Goal: Transaction & Acquisition: Purchase product/service

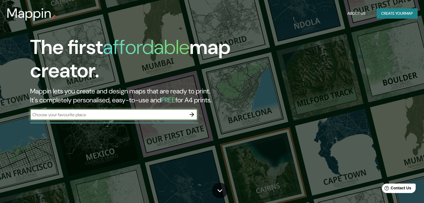
click at [127, 117] on input "text" at bounding box center [108, 115] width 156 height 6
type input "bogota"
click at [193, 115] on icon "button" at bounding box center [192, 115] width 4 height 4
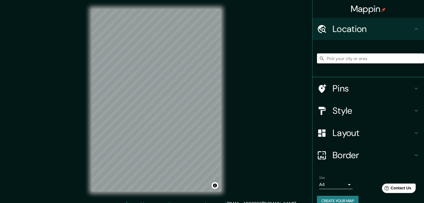
click at [354, 60] on input "Pick your city or area" at bounding box center [370, 59] width 107 height 10
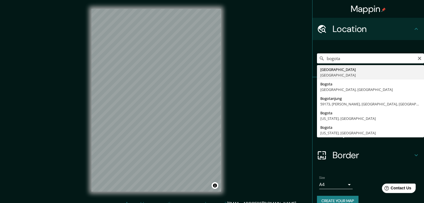
type input "[GEOGRAPHIC_DATA], [GEOGRAPHIC_DATA]"
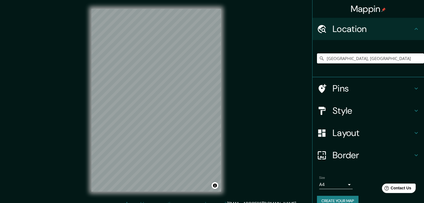
click at [405, 134] on h4 "Layout" at bounding box center [373, 133] width 80 height 11
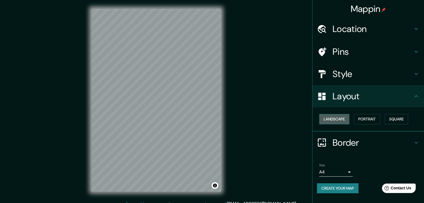
click at [342, 118] on button "Landscape" at bounding box center [334, 119] width 30 height 10
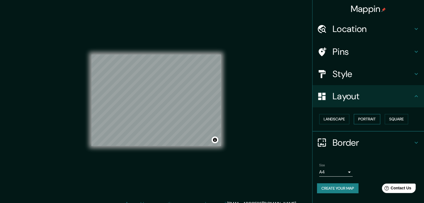
click at [371, 119] on button "Portrait" at bounding box center [367, 119] width 26 height 10
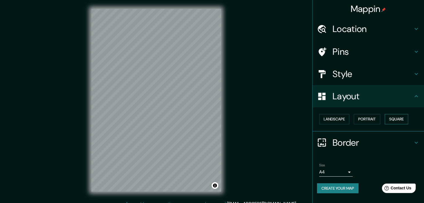
click at [408, 118] on button "Square" at bounding box center [396, 119] width 23 height 10
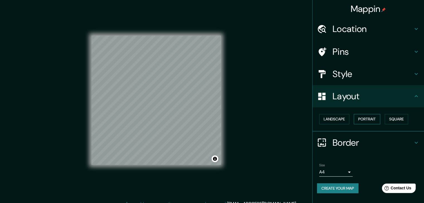
click at [375, 118] on button "Portrait" at bounding box center [367, 119] width 26 height 10
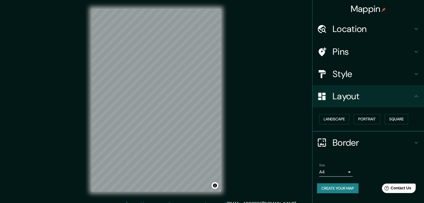
click at [412, 146] on h4 "Border" at bounding box center [373, 142] width 80 height 11
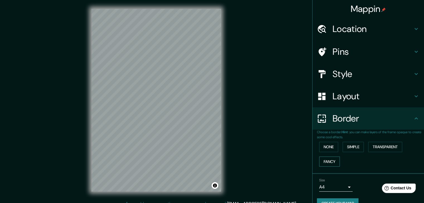
click at [329, 163] on button "Fancy" at bounding box center [329, 162] width 21 height 10
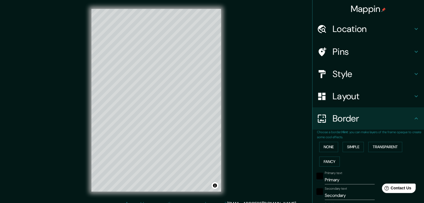
click at [355, 153] on div "None Simple Transparent Fancy" at bounding box center [370, 154] width 107 height 29
click at [386, 147] on button "Transparent" at bounding box center [385, 147] width 34 height 10
click at [324, 146] on button "None" at bounding box center [328, 147] width 19 height 10
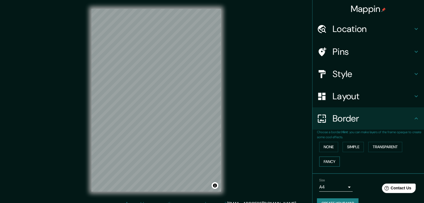
click at [326, 163] on button "Fancy" at bounding box center [329, 162] width 21 height 10
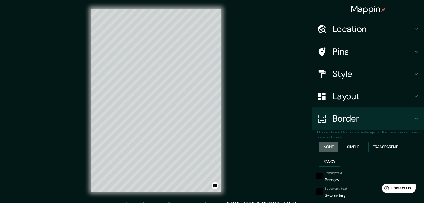
click at [326, 147] on button "None" at bounding box center [328, 147] width 19 height 10
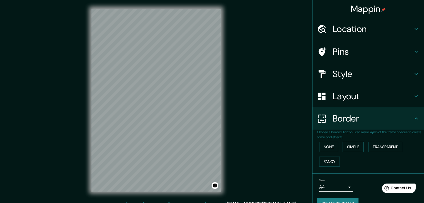
click at [354, 147] on button "Simple" at bounding box center [353, 147] width 21 height 10
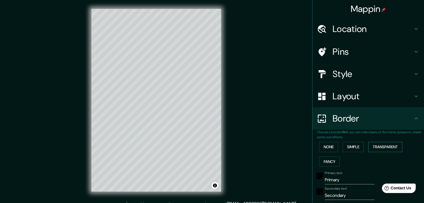
click at [382, 147] on button "Transparent" at bounding box center [385, 147] width 34 height 10
click at [333, 166] on div "None Simple Transparent Fancy" at bounding box center [370, 154] width 107 height 29
click at [339, 161] on div "None Simple Transparent Fancy" at bounding box center [370, 154] width 107 height 29
click at [331, 160] on button "Fancy" at bounding box center [329, 162] width 21 height 10
click at [326, 150] on button "None" at bounding box center [328, 147] width 19 height 10
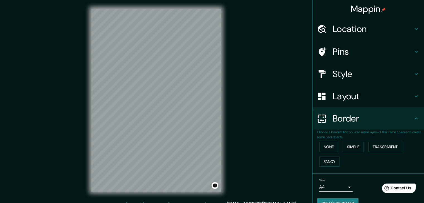
click at [360, 29] on h4 "Location" at bounding box center [373, 28] width 80 height 11
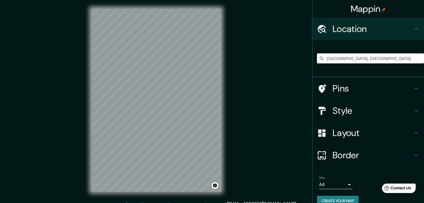
click at [358, 84] on h4 "Pins" at bounding box center [373, 88] width 80 height 11
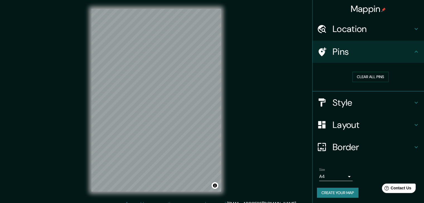
click at [367, 106] on h4 "Style" at bounding box center [373, 102] width 80 height 11
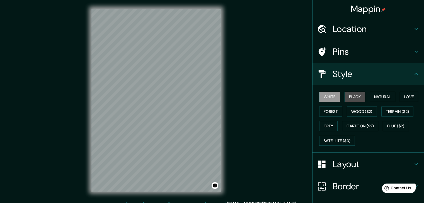
click at [352, 97] on button "Black" at bounding box center [355, 97] width 21 height 10
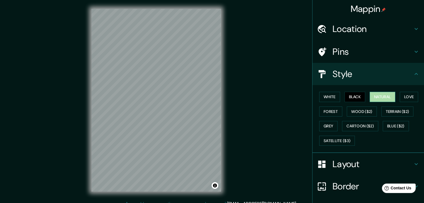
click at [375, 95] on button "Natural" at bounding box center [383, 97] width 26 height 10
click at [406, 95] on button "Love" at bounding box center [409, 97] width 18 height 10
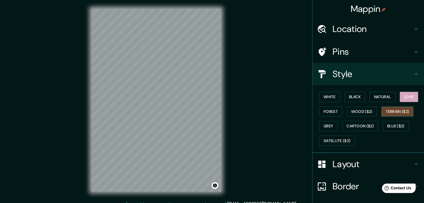
click at [406, 115] on button "Terrain ($2)" at bounding box center [397, 112] width 32 height 10
click at [355, 110] on button "Wood ($2)" at bounding box center [362, 112] width 30 height 10
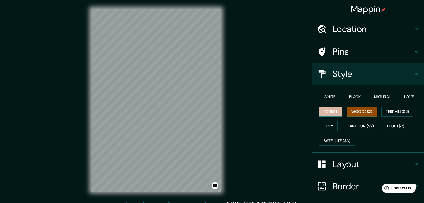
click at [327, 107] on button "Forest" at bounding box center [330, 112] width 23 height 10
click at [331, 125] on button "Grey" at bounding box center [328, 126] width 18 height 10
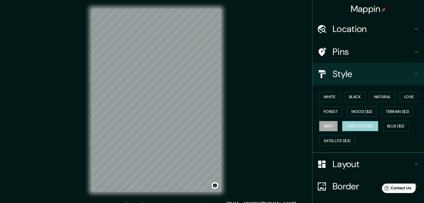
click at [362, 123] on button "Cartoon ($2)" at bounding box center [360, 126] width 36 height 10
click at [397, 126] on button "Blue ($2)" at bounding box center [396, 126] width 26 height 10
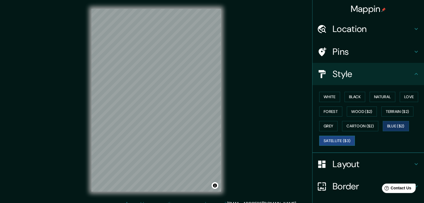
click at [339, 141] on button "Satellite ($3)" at bounding box center [337, 141] width 36 height 10
click at [401, 113] on button "Terrain ($2)" at bounding box center [397, 112] width 32 height 10
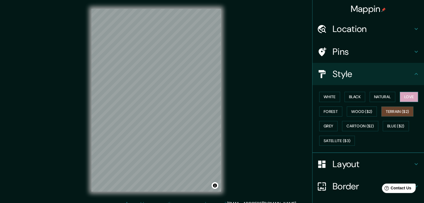
click at [401, 99] on button "Love" at bounding box center [409, 97] width 18 height 10
click at [380, 99] on button "Natural" at bounding box center [383, 97] width 26 height 10
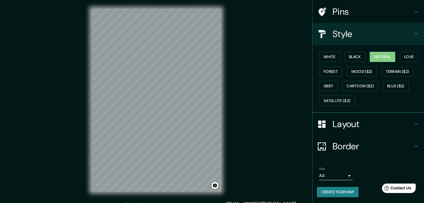
scroll to position [6, 0]
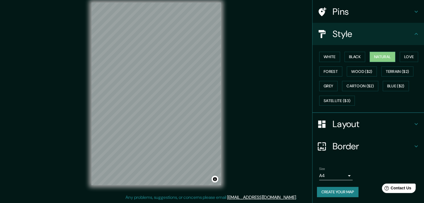
click at [88, 123] on div "© Mapbox © OpenStreetMap Improve this map" at bounding box center [156, 94] width 147 height 201
